Goal: Task Accomplishment & Management: Manage account settings

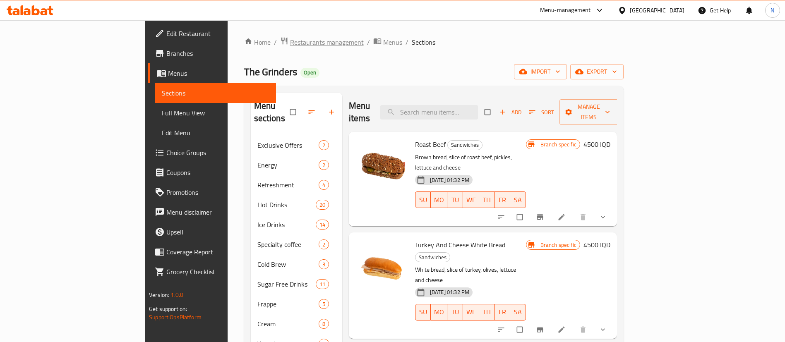
click at [290, 43] on span "Restaurants management" at bounding box center [327, 42] width 74 height 10
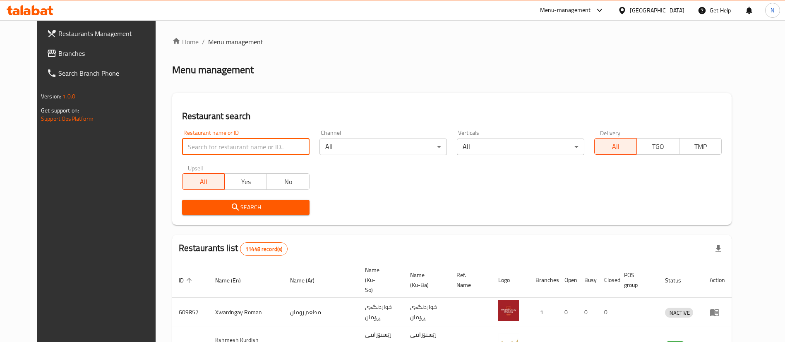
click at [229, 141] on input "search" at bounding box center [246, 147] width 128 height 17
click button "Search" at bounding box center [246, 207] width 128 height 15
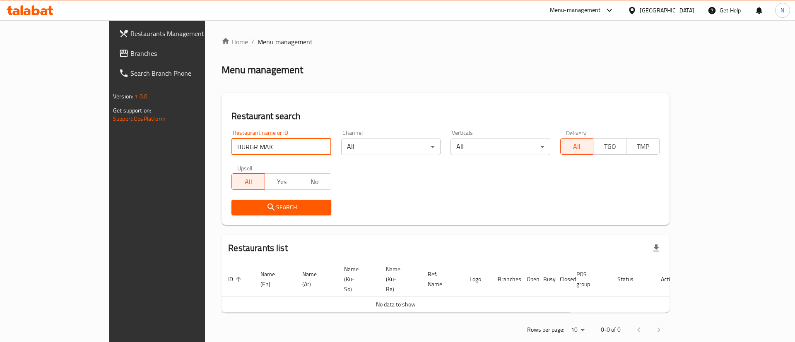
click at [231, 147] on input "BURGR MAK" at bounding box center [280, 147] width 99 height 17
type input "BURGER MAK"
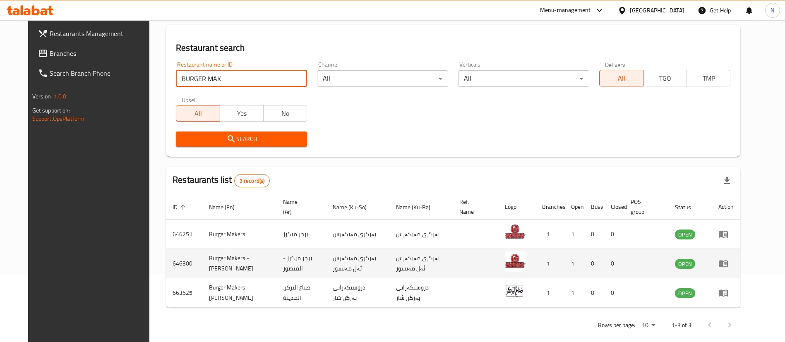
scroll to position [79, 0]
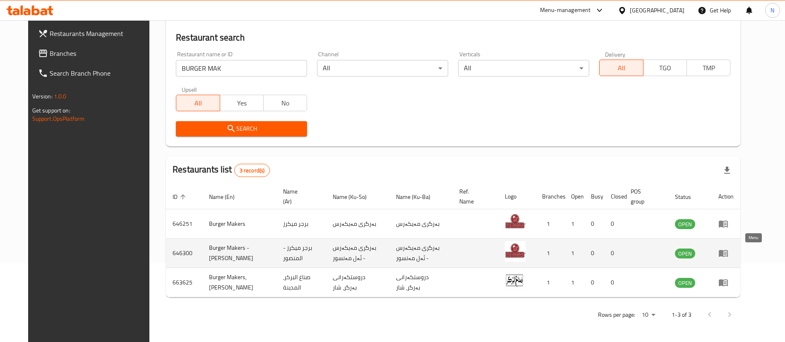
click at [728, 252] on icon "enhanced table" at bounding box center [723, 254] width 9 height 7
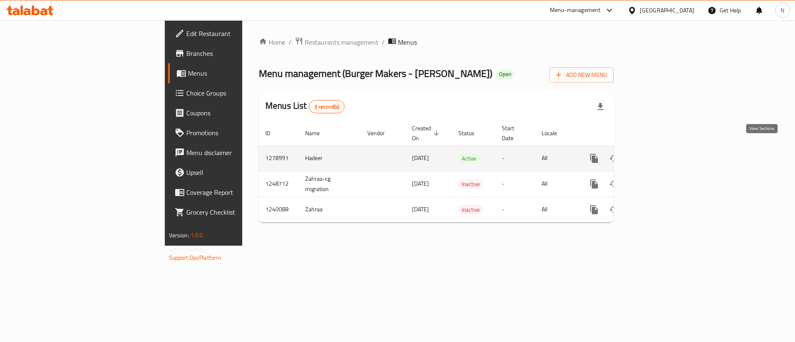
click at [664, 149] on link "enhanced table" at bounding box center [654, 159] width 20 height 20
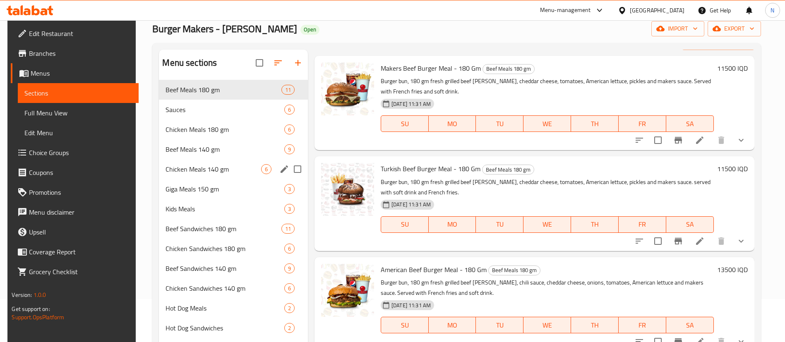
scroll to position [47, 0]
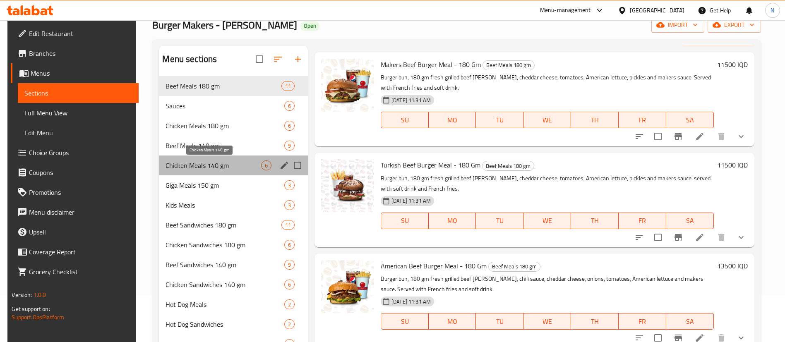
click at [216, 169] on span "Chicken Meals 140 gm" at bounding box center [213, 166] width 95 height 10
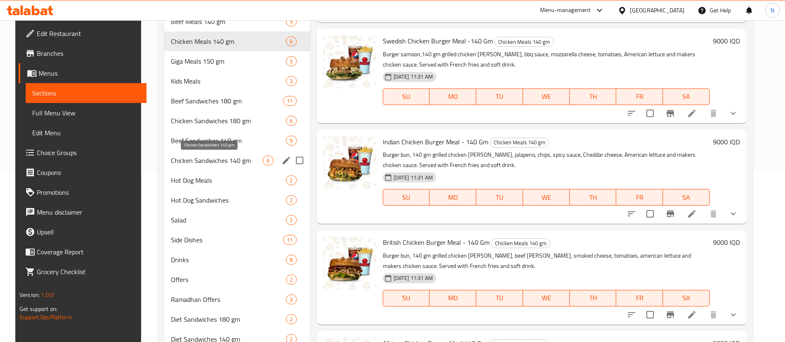
scroll to position [169, 0]
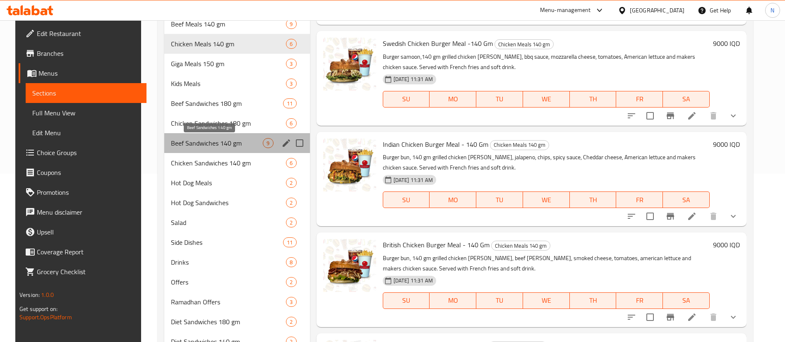
click at [182, 140] on span "Beef Sandwiches 140 gm" at bounding box center [217, 143] width 92 height 10
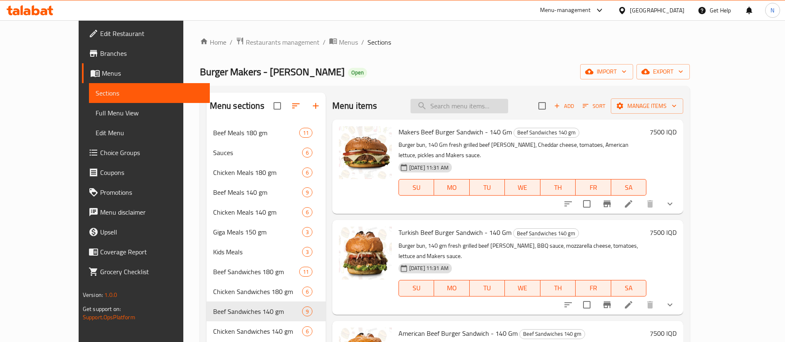
click at [480, 107] on input "search" at bounding box center [460, 106] width 98 height 14
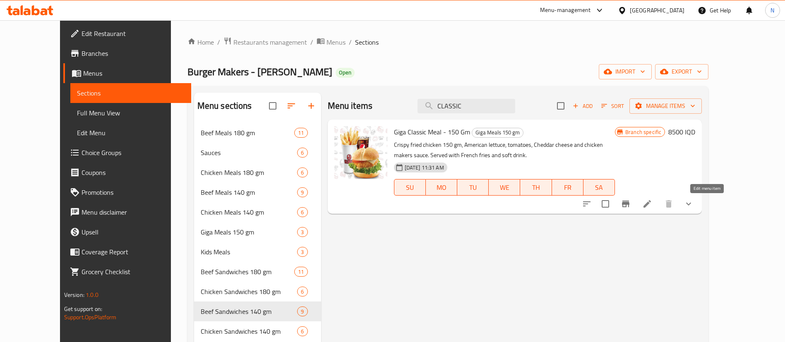
type input "CLASSIC"
click at [653, 202] on icon at bounding box center [648, 204] width 10 height 10
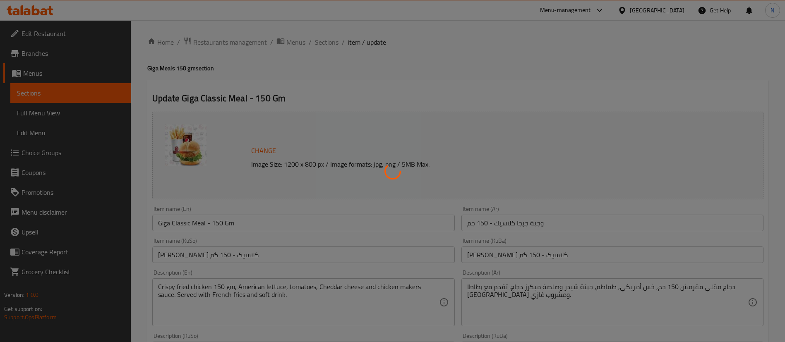
type input "الإضافات:"
type input "زیادە:"
type input "0"
type input "1"
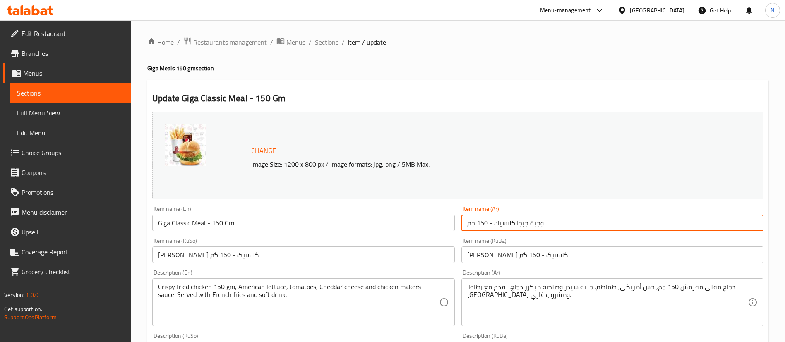
click at [498, 224] on input "وجبة جيجا كلاسيك - 150 جم" at bounding box center [613, 223] width 302 height 17
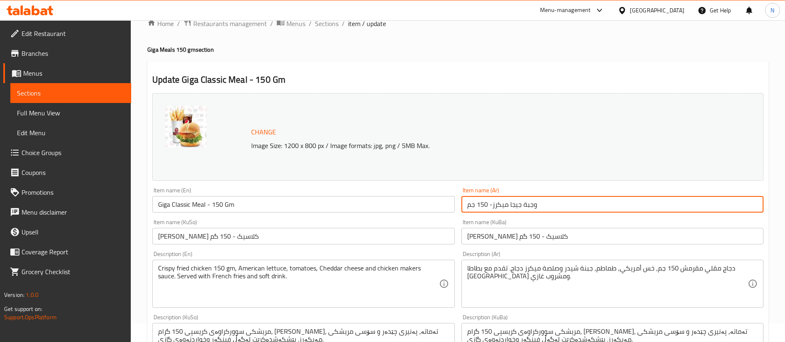
type input "وجبة جيجا ميكرز- 150 جم"
click at [181, 205] on input "Giga Classic Meal - 150 Gm" at bounding box center [303, 204] width 302 height 17
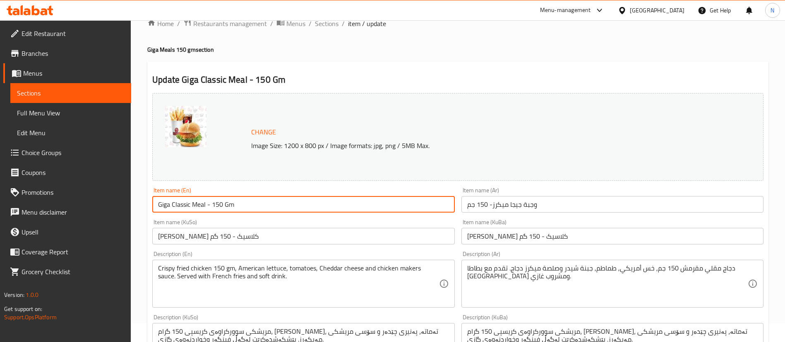
click at [181, 205] on input "Giga Classic Meal - 150 Gm" at bounding box center [303, 204] width 302 height 17
click at [174, 203] on input "Giga Makers Meal - 150 Gm" at bounding box center [303, 204] width 302 height 17
type input "Giga Makers Meal - 150 Gm"
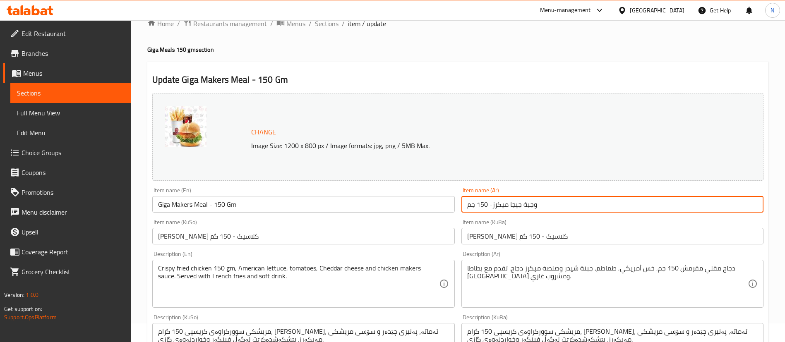
click at [500, 208] on input "وجبة جيجا ميكرز- 150 جم" at bounding box center [613, 204] width 302 height 17
click at [503, 237] on input "[PERSON_NAME] کلاسیک - 150 گم" at bounding box center [613, 236] width 302 height 17
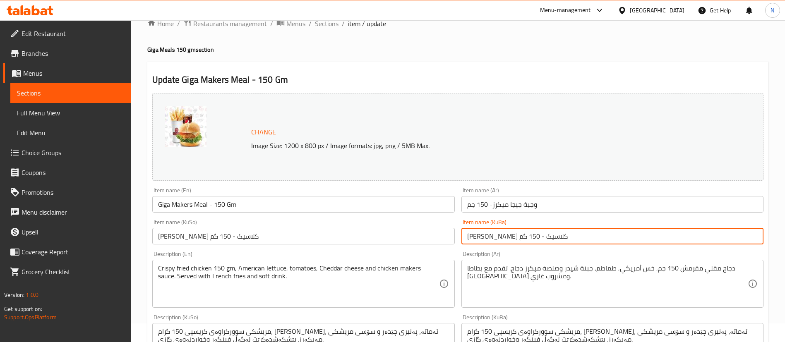
click at [503, 237] on input "[PERSON_NAME] کلاسیک - 150 گم" at bounding box center [613, 236] width 302 height 17
paste input "ميكرز"
type input "ژەمی گێگای ميكرز- 150 گم"
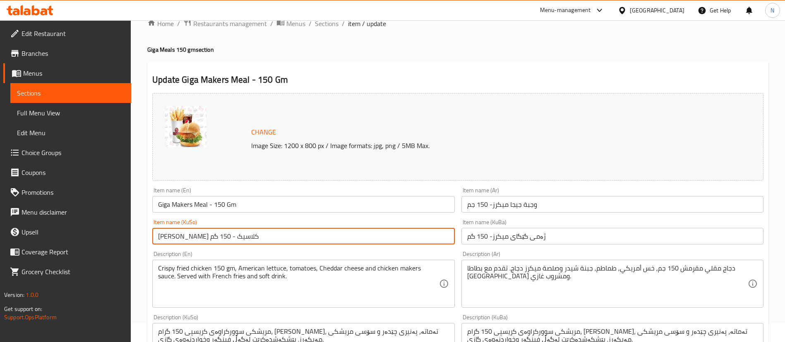
click at [192, 236] on input "[PERSON_NAME] کلاسیک - 150 گم" at bounding box center [303, 236] width 302 height 17
paste input "ميكرز"
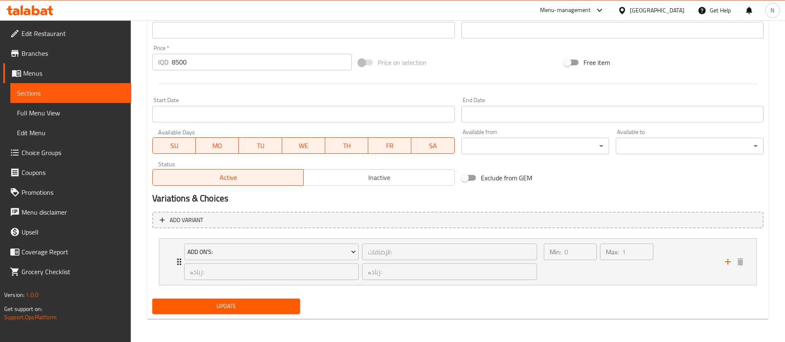
type input "ژەمی گێگای ميكرز- 150 گم"
click at [234, 306] on span "Update" at bounding box center [226, 306] width 135 height 10
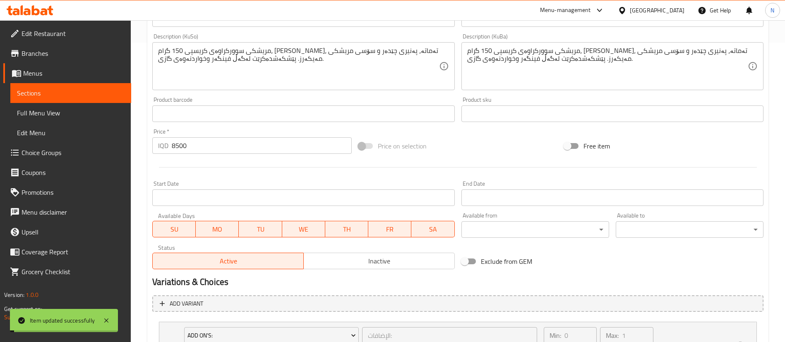
scroll to position [0, 0]
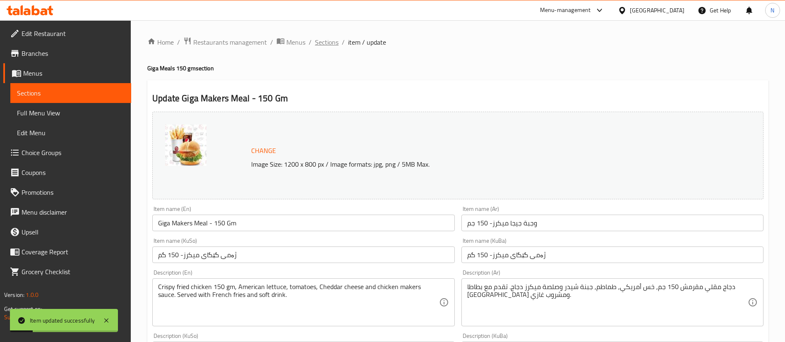
click at [322, 39] on span "Sections" at bounding box center [327, 42] width 24 height 10
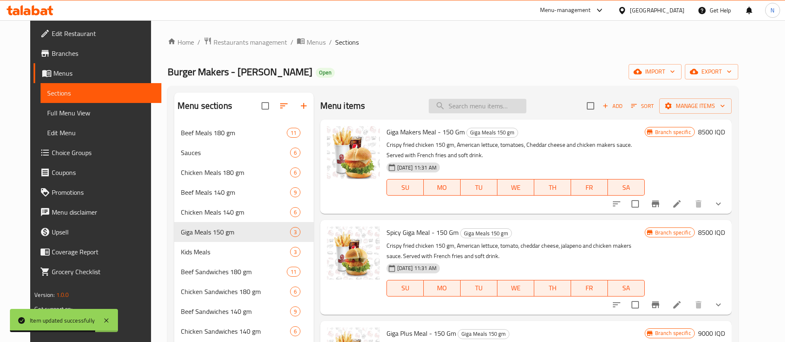
click at [487, 100] on input "search" at bounding box center [478, 106] width 98 height 14
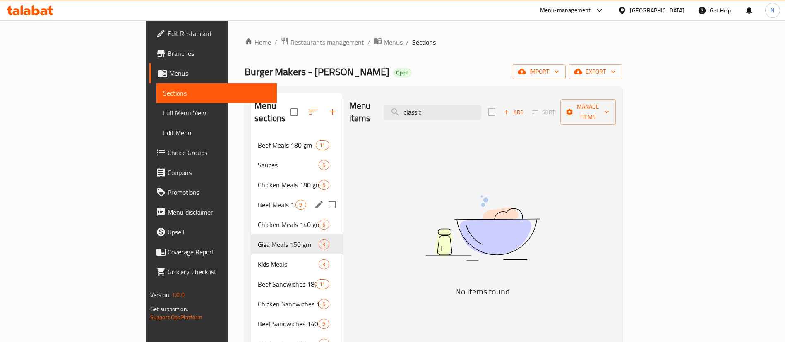
type input "classic"
click at [251, 200] on div "Beef Meals 140 gm 9" at bounding box center [296, 205] width 91 height 20
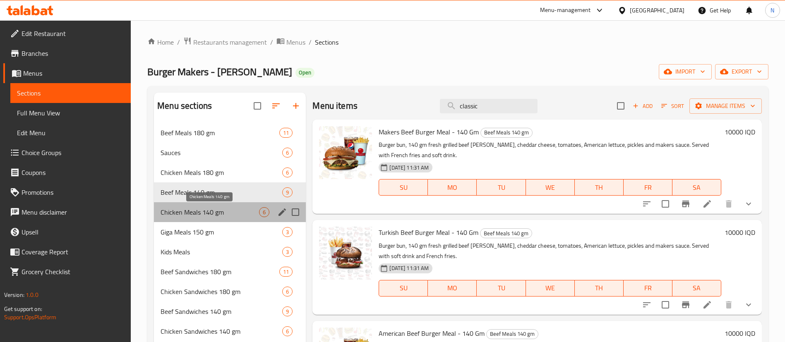
click at [222, 207] on span "Chicken Meals 140 gm" at bounding box center [210, 212] width 99 height 10
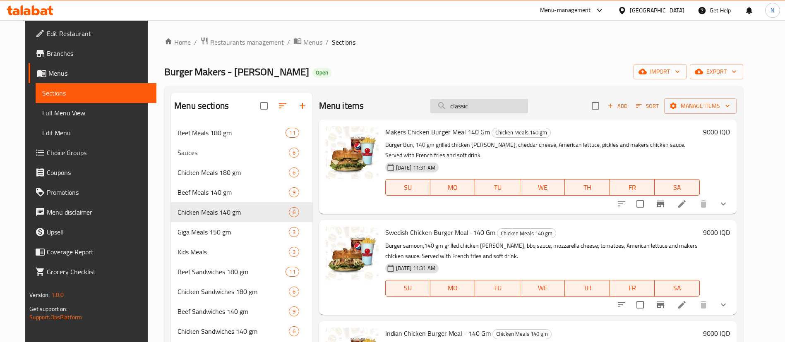
click at [497, 104] on input "classic" at bounding box center [480, 106] width 98 height 14
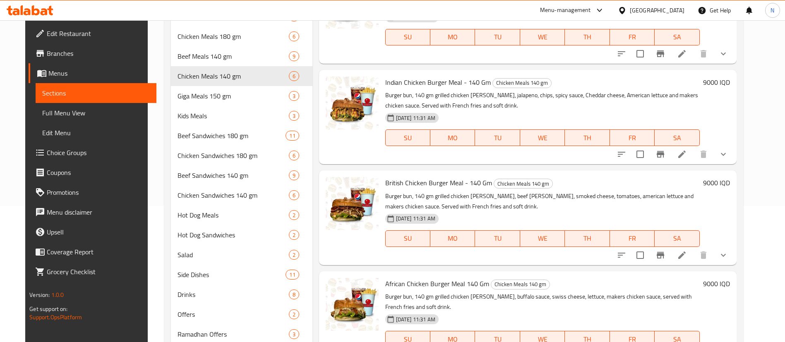
scroll to position [284, 0]
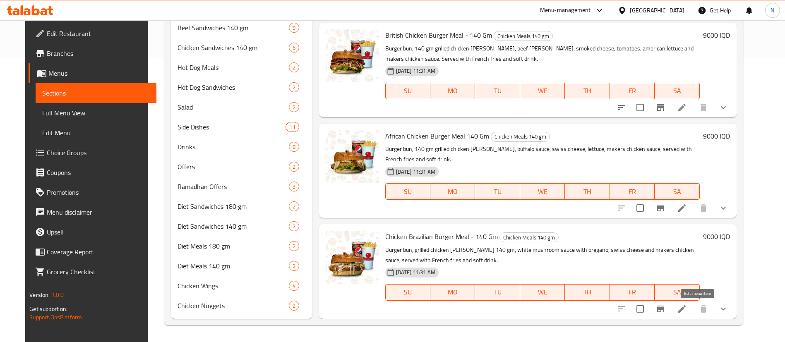
click at [687, 311] on icon at bounding box center [682, 309] width 10 height 10
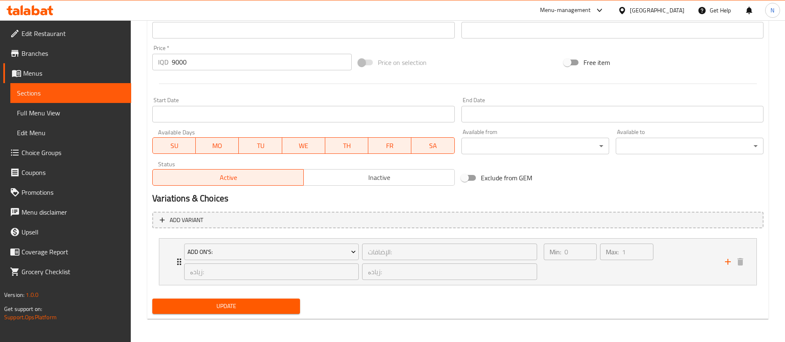
scroll to position [382, 0]
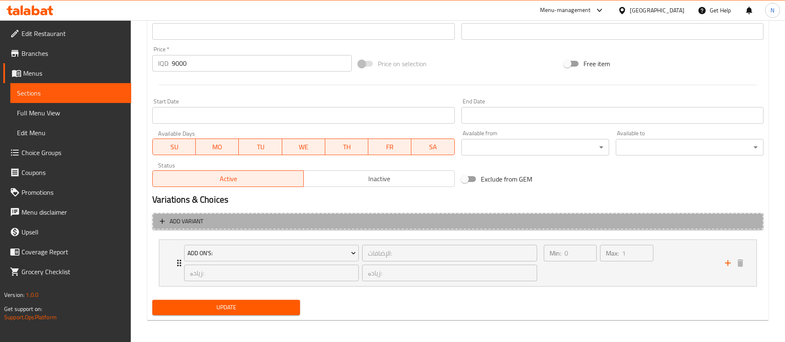
click at [325, 226] on span "Add variant" at bounding box center [458, 222] width 597 height 10
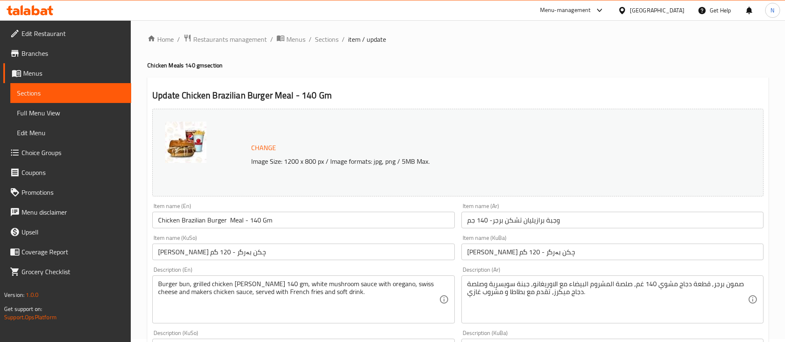
scroll to position [0, 0]
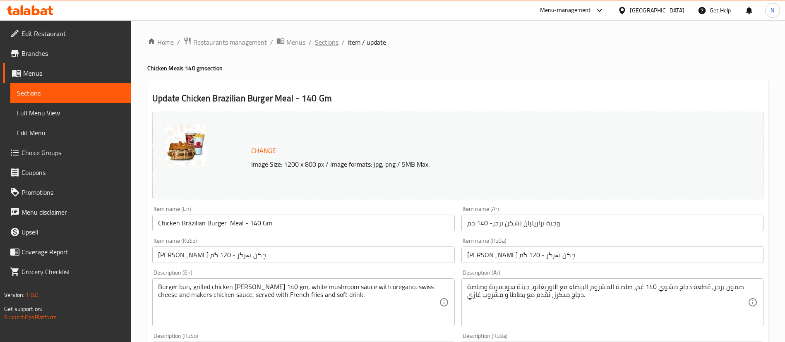
click at [330, 40] on span "Sections" at bounding box center [327, 42] width 24 height 10
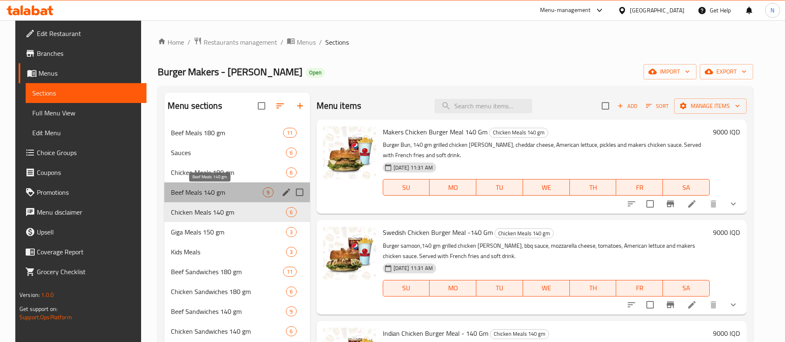
click at [214, 197] on span "Beef Meals 140 gm" at bounding box center [217, 193] width 92 height 10
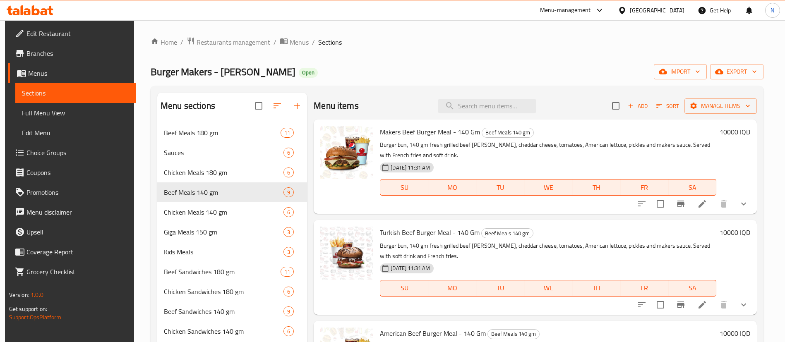
click at [695, 195] on div at bounding box center [693, 204] width 122 height 20
click at [698, 203] on icon at bounding box center [703, 204] width 10 height 10
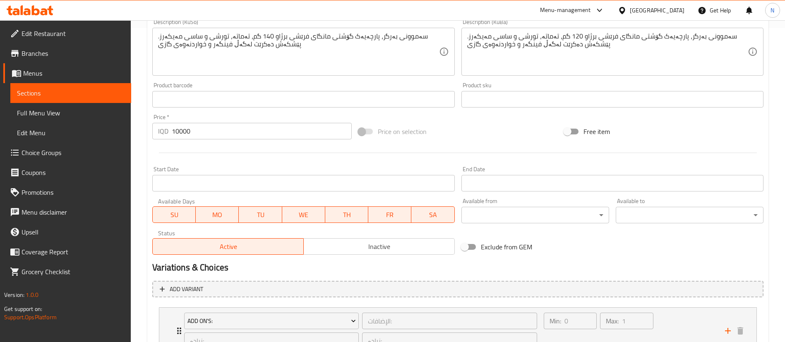
scroll to position [383, 0]
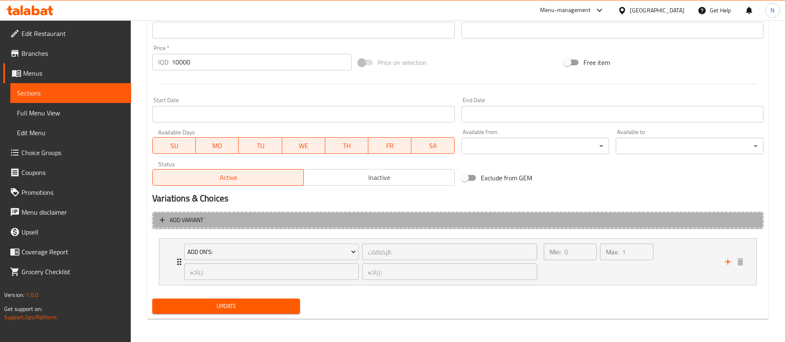
click at [324, 220] on span "Add variant" at bounding box center [458, 220] width 597 height 10
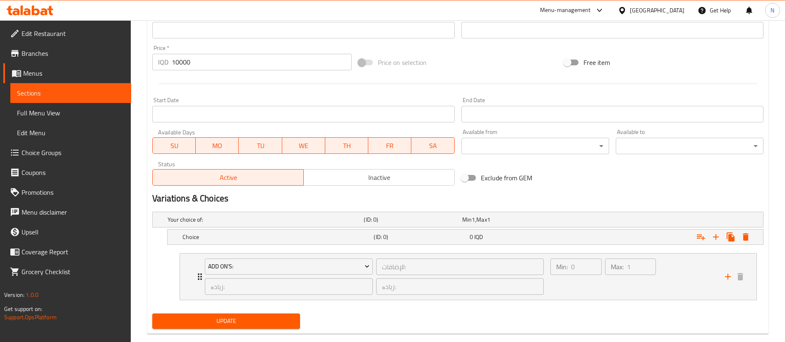
click at [324, 220] on h5 "Your choice of:" at bounding box center [264, 220] width 193 height 8
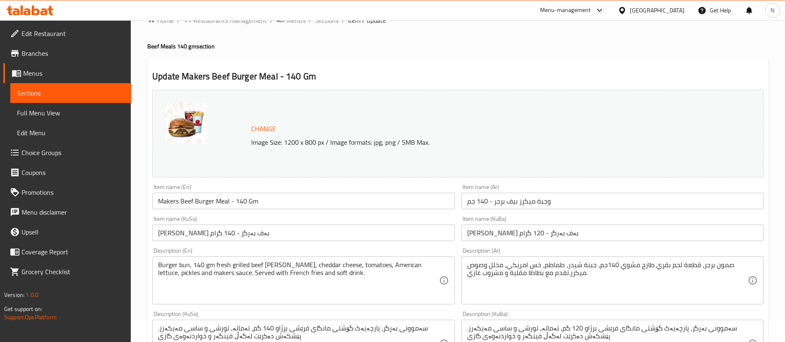
scroll to position [0, 0]
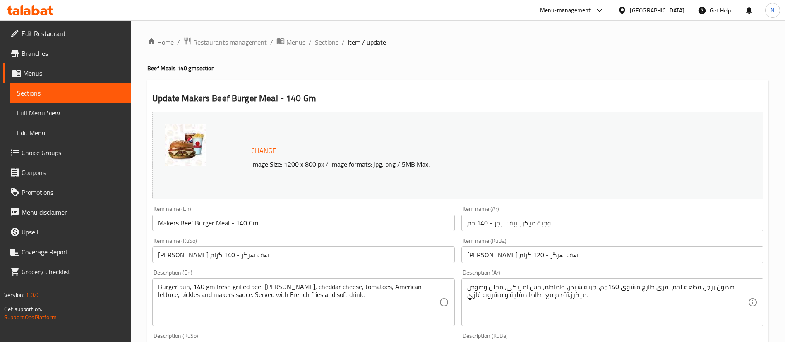
click at [290, 38] on span "Menus" at bounding box center [296, 42] width 19 height 10
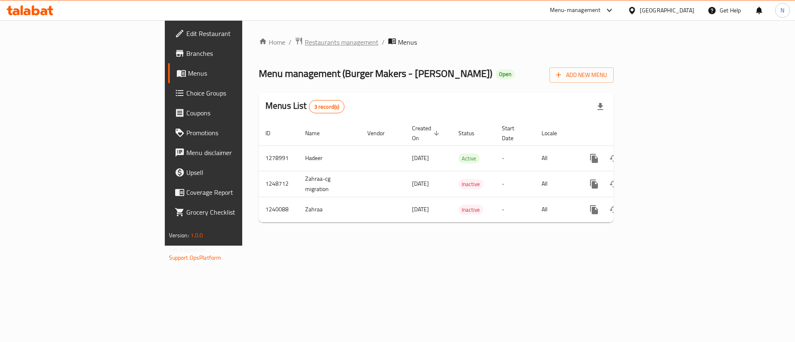
click at [305, 41] on span "Restaurants management" at bounding box center [342, 42] width 74 height 10
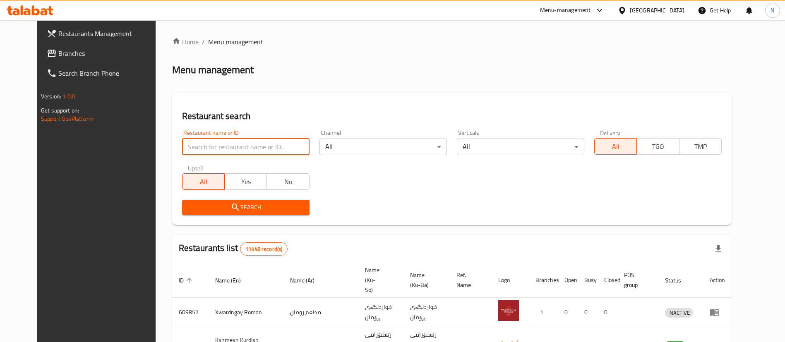
click at [274, 151] on input "search" at bounding box center [246, 147] width 128 height 17
type input "m"
type input "burger makers"
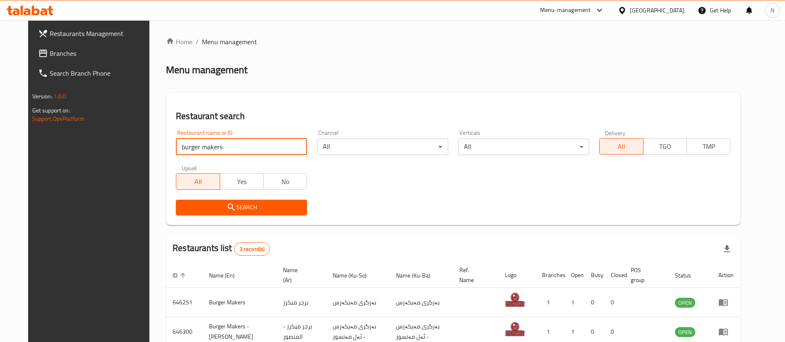
scroll to position [79, 0]
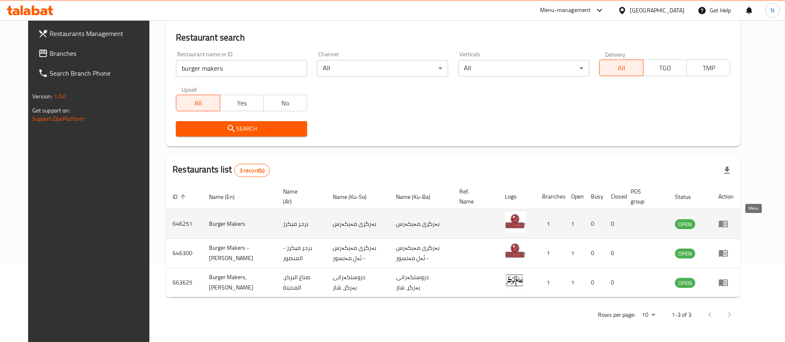
click at [729, 224] on icon "enhanced table" at bounding box center [724, 224] width 10 height 10
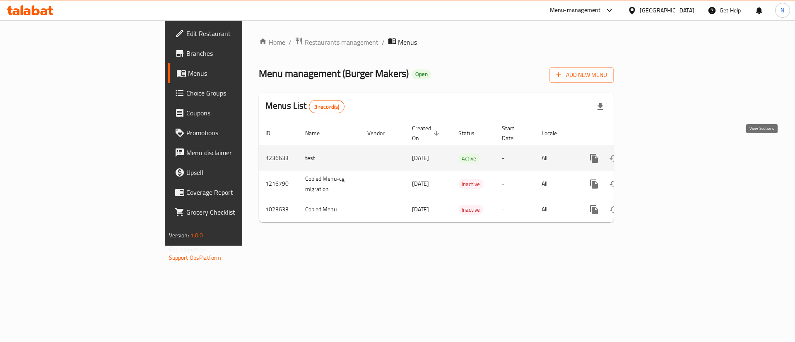
click at [659, 154] on icon "enhanced table" at bounding box center [654, 159] width 10 height 10
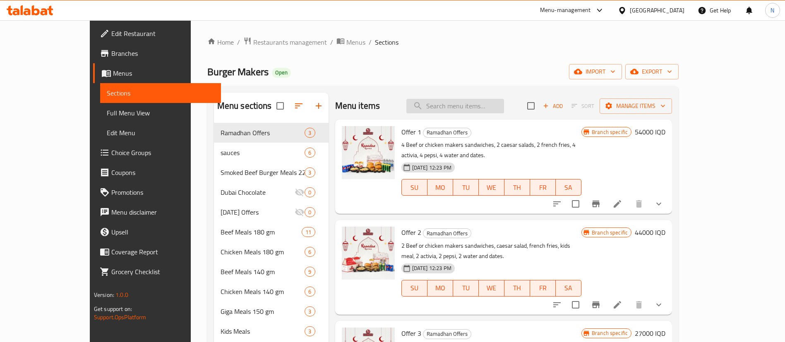
click at [476, 104] on input "search" at bounding box center [456, 106] width 98 height 14
type input "m"
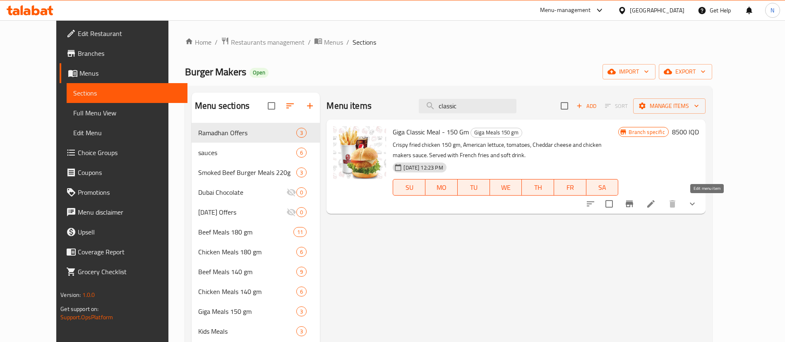
type input "classic"
click at [656, 199] on icon at bounding box center [651, 204] width 10 height 10
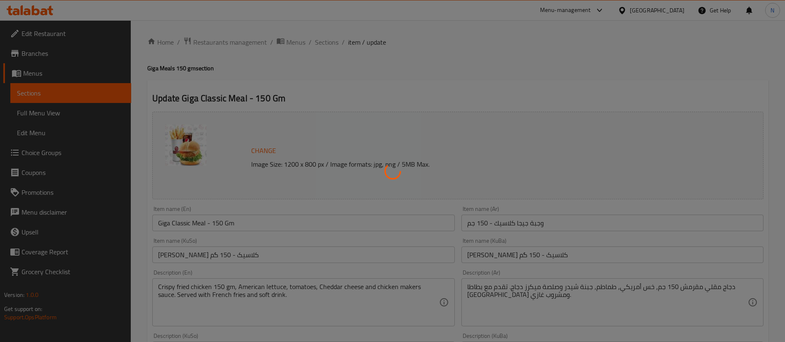
type input "الإضافات:"
type input "زیادە:"
type input "0"
type input "1"
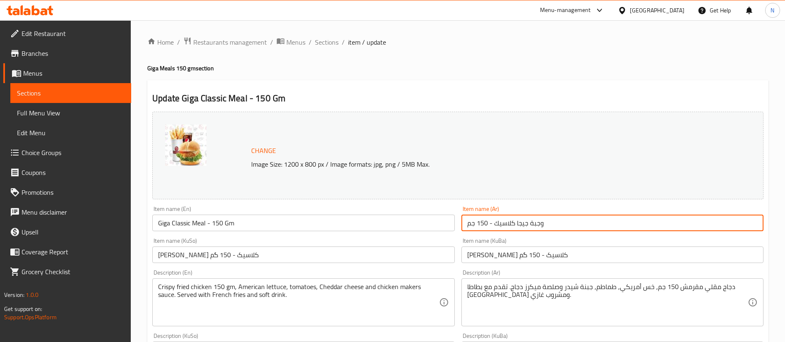
click at [502, 221] on input "وجبة جيجا كلاسيك - 150 جم" at bounding box center [613, 223] width 302 height 17
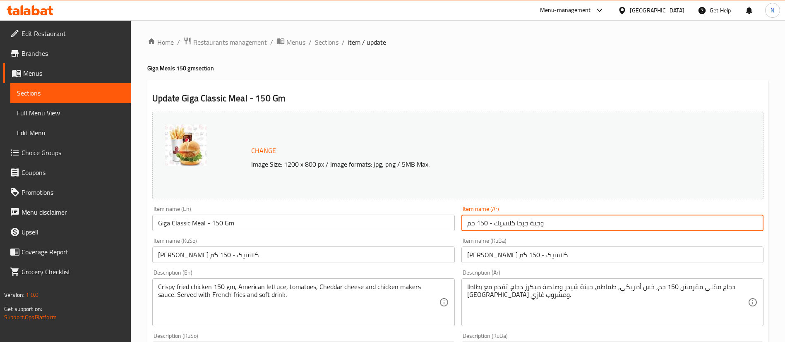
click at [502, 221] on input "وجبة جيجا كلاسيك - 150 جم" at bounding box center [613, 223] width 302 height 17
type input "وجبة جيجا ميكرز- 150 جم"
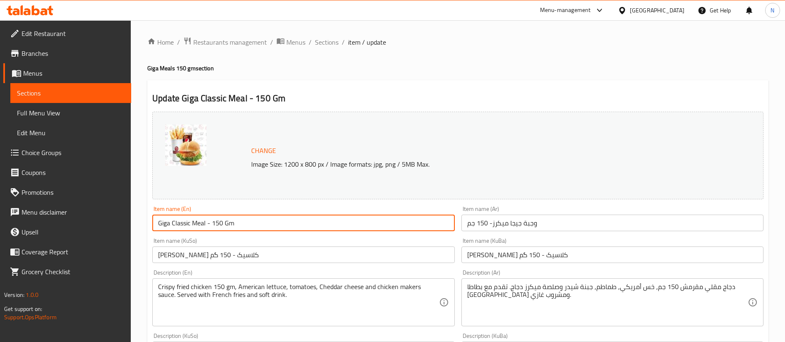
click at [183, 224] on input "Giga Classic Meal - 150 Gm" at bounding box center [303, 223] width 302 height 17
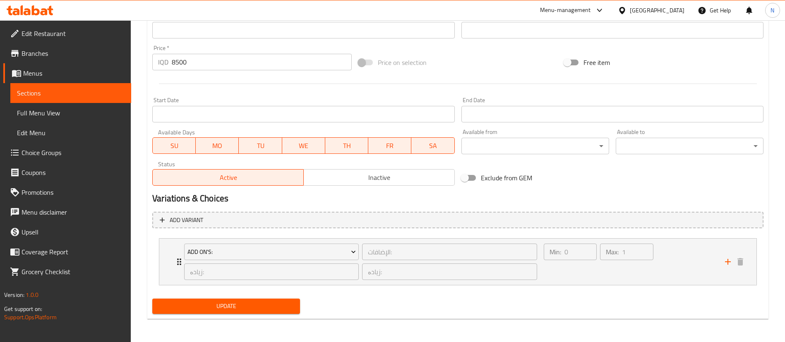
type input "Giga Makers Meal - 150 Gm"
click at [284, 306] on span "Update" at bounding box center [226, 306] width 135 height 10
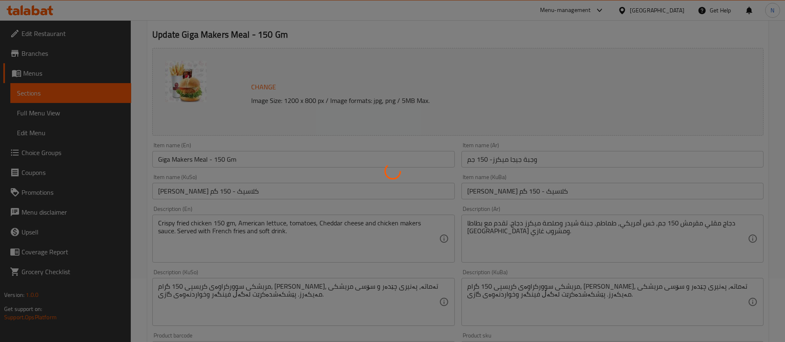
scroll to position [0, 0]
